Goal: Information Seeking & Learning: Understand process/instructions

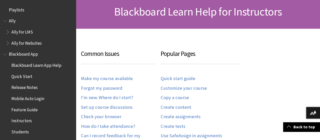
scroll to position [499, 0]
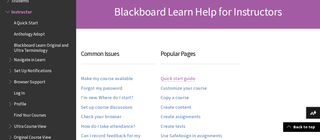
click at [175, 78] on link "Quick start guide" at bounding box center [178, 78] width 35 height 6
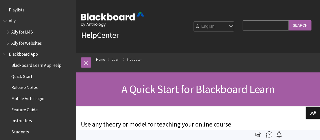
scroll to position [510, 0]
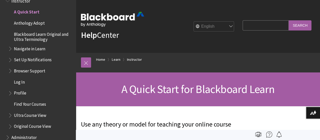
click at [191, 80] on div "A Quick Start for Blackboard Learn" at bounding box center [198, 89] width 244 height 34
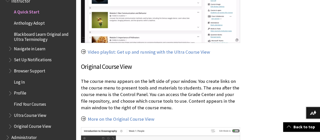
scroll to position [652, 0]
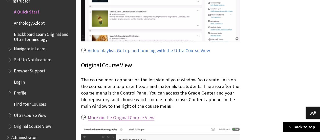
click at [123, 114] on link "More on the Original Course View" at bounding box center [121, 117] width 67 height 6
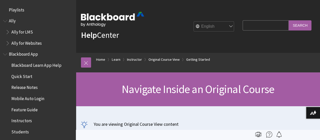
scroll to position [712, 0]
